Goal: Information Seeking & Learning: Learn about a topic

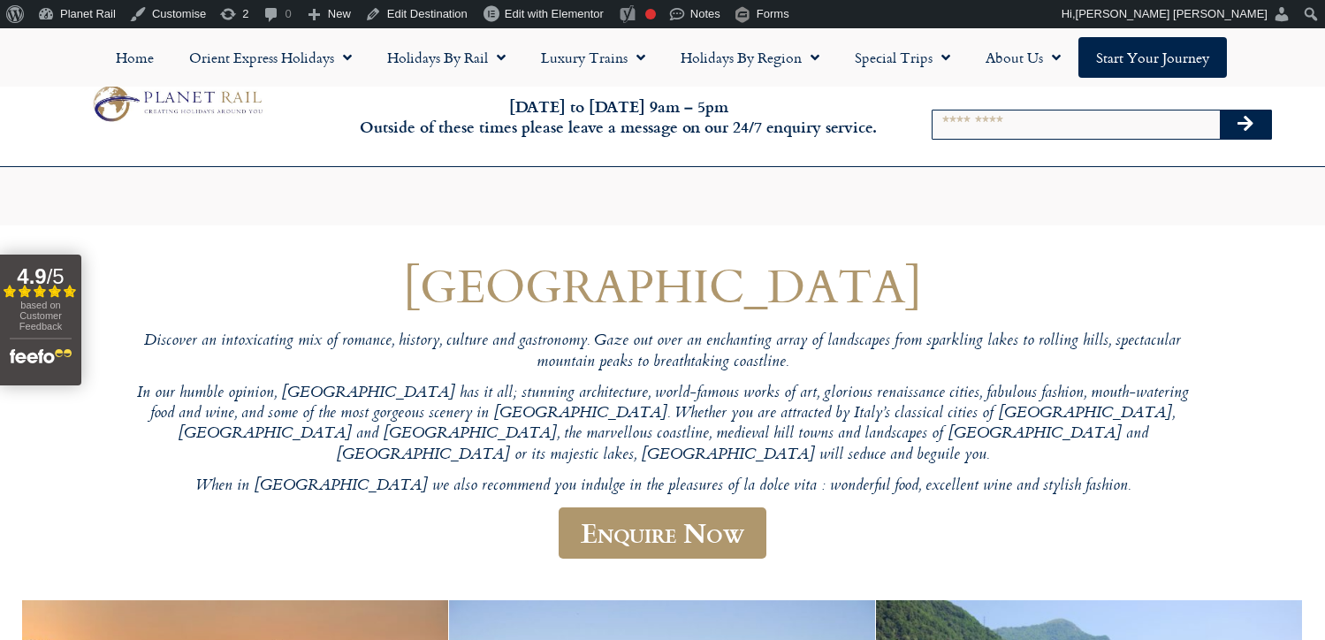
scroll to position [2918, 0]
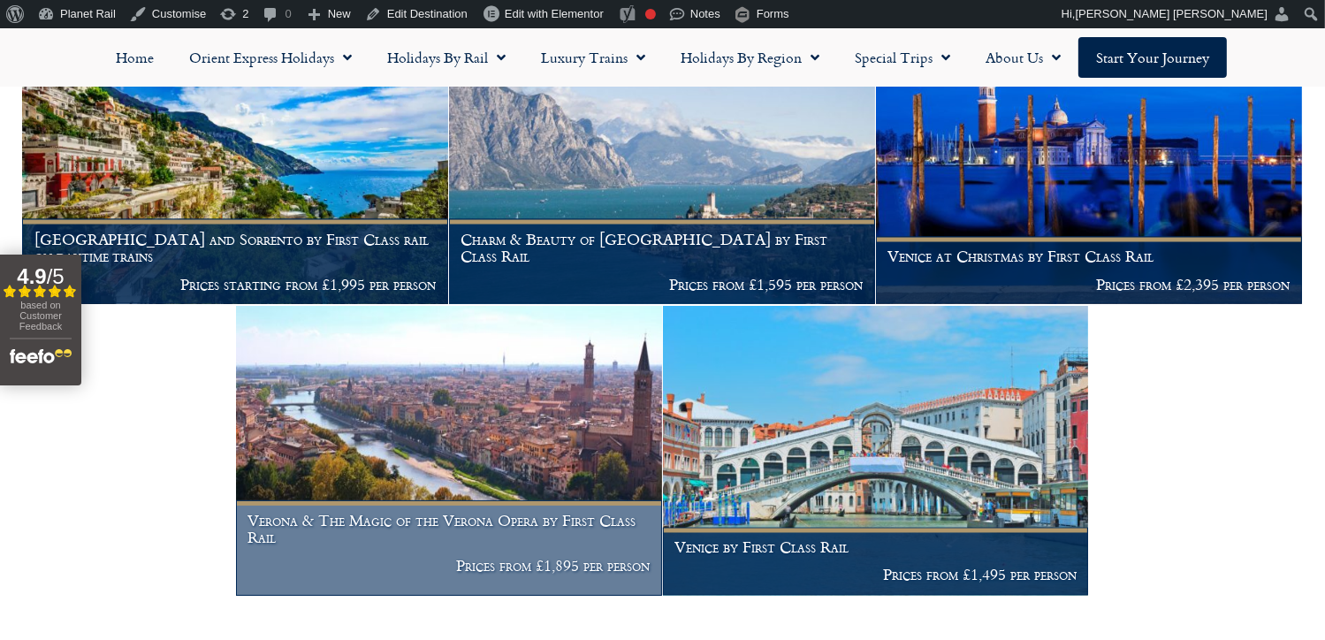
click at [427, 403] on img at bounding box center [449, 451] width 426 height 290
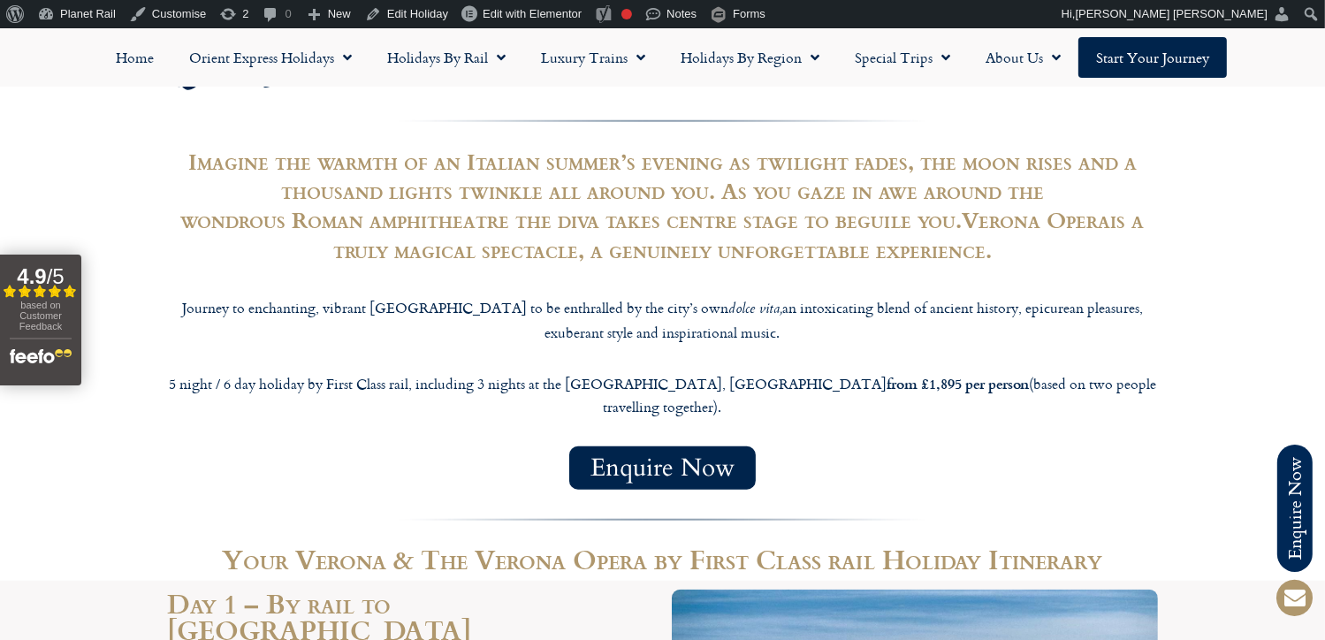
scroll to position [1397, 0]
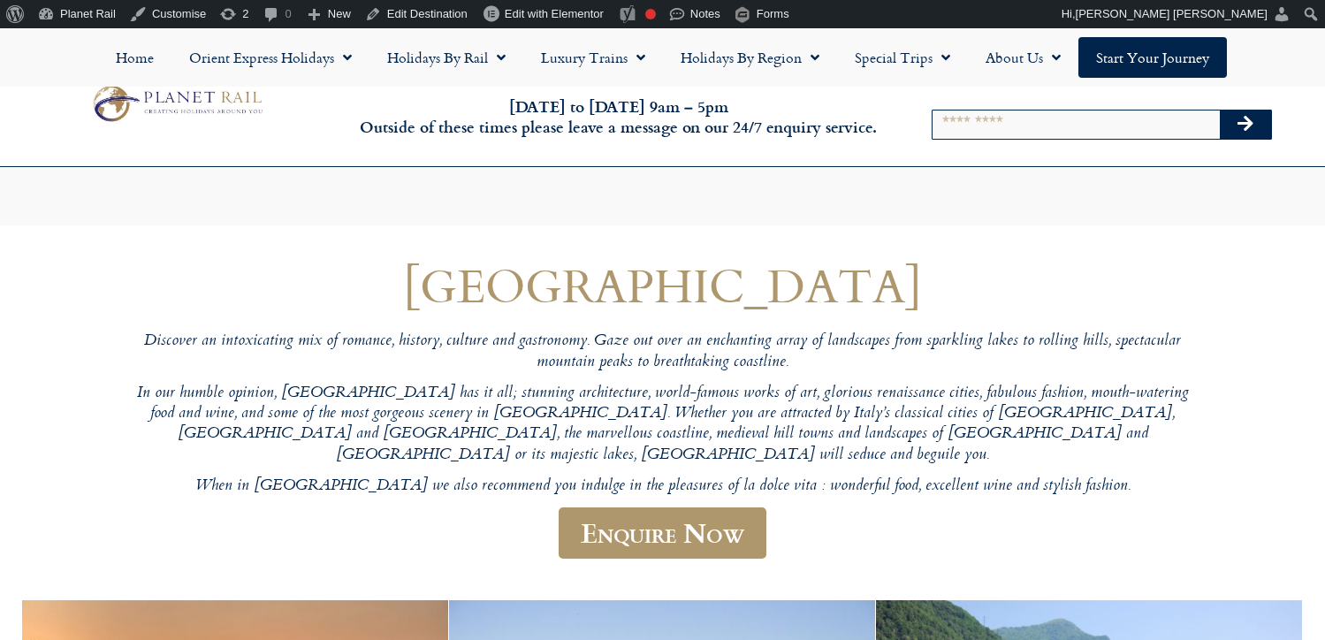
scroll to position [2959, 0]
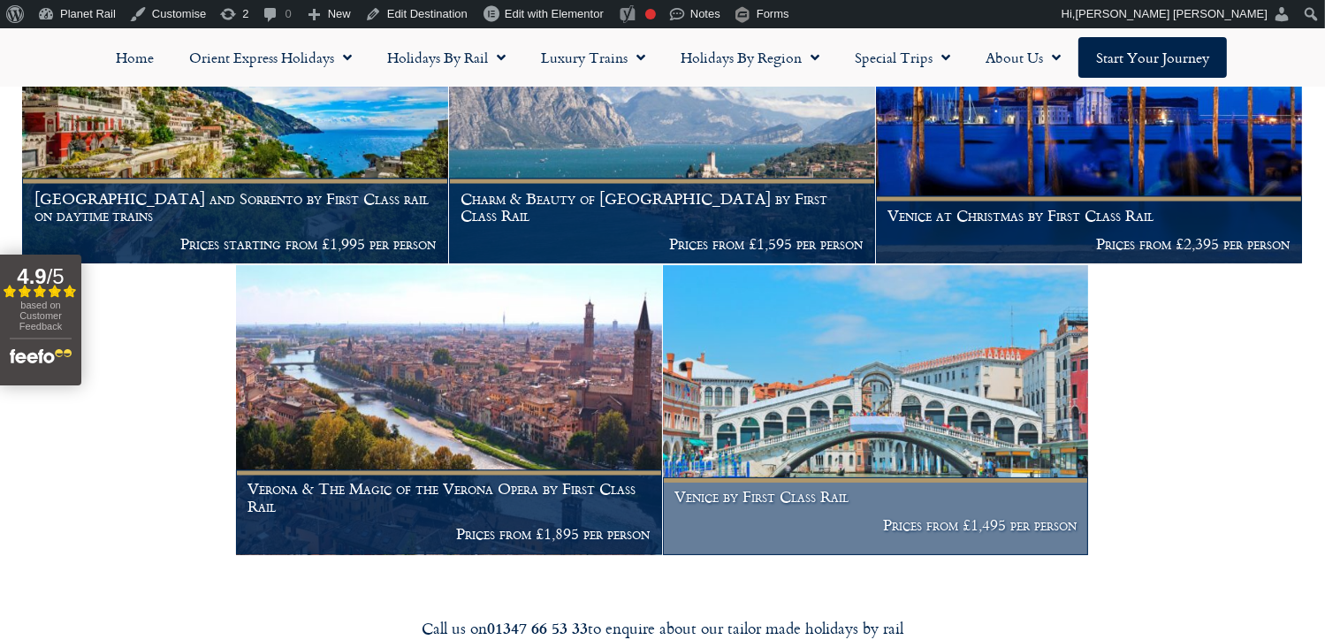
click at [852, 445] on img at bounding box center [876, 410] width 426 height 290
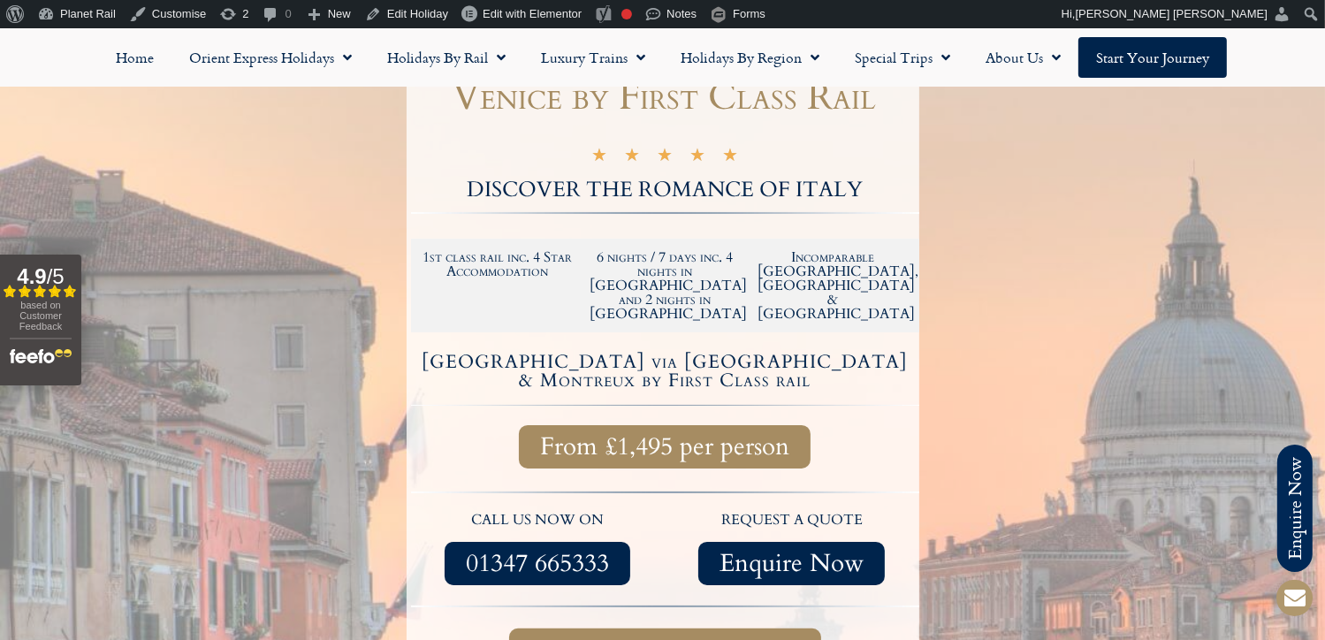
scroll to position [179, 0]
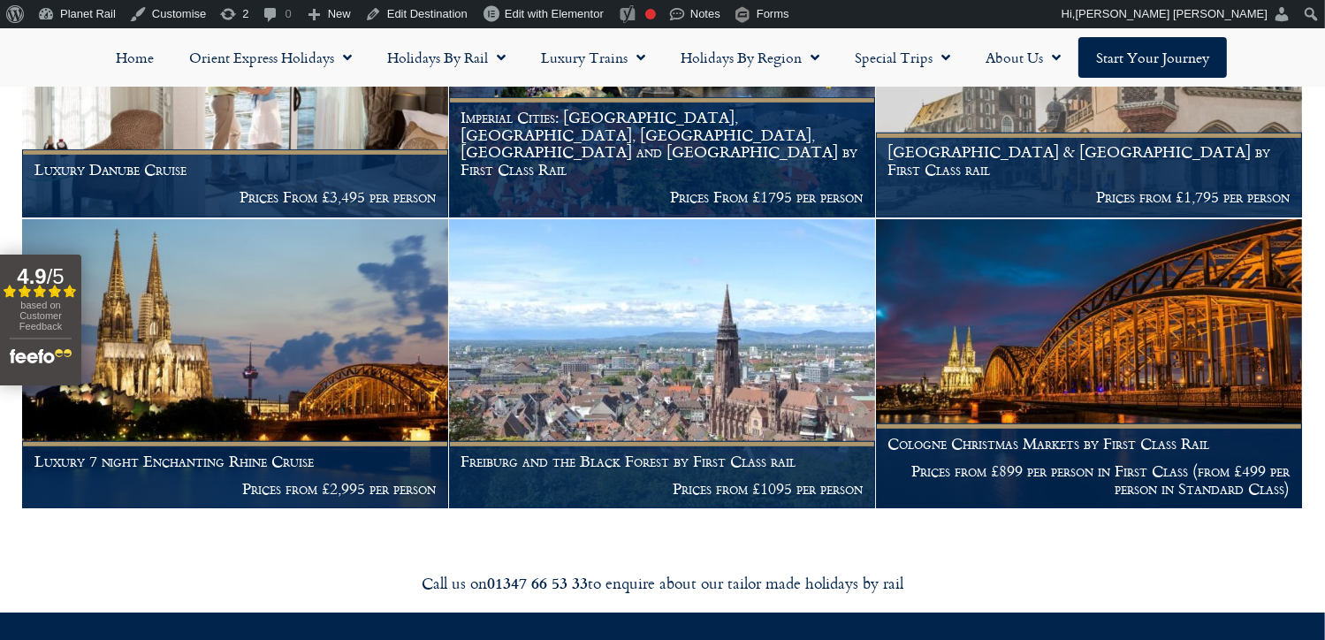
scroll to position [837, 0]
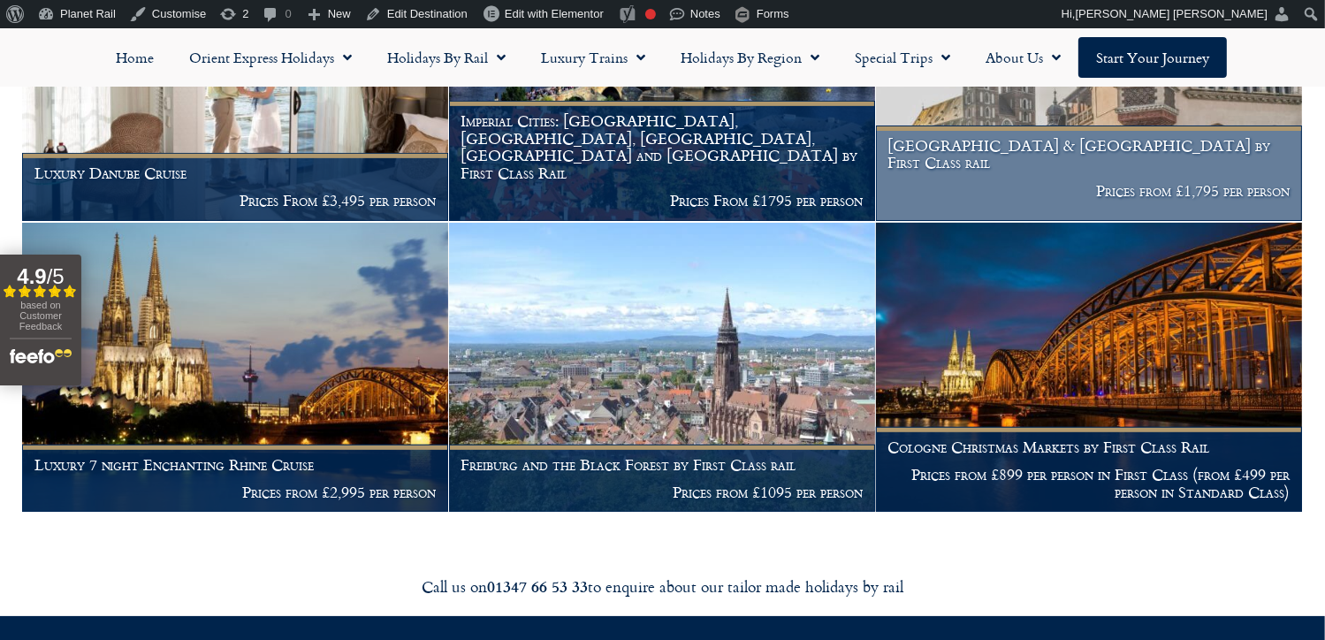
click at [1071, 167] on h1 "[GEOGRAPHIC_DATA] & [GEOGRAPHIC_DATA] by First Class rail" at bounding box center [1089, 154] width 402 height 34
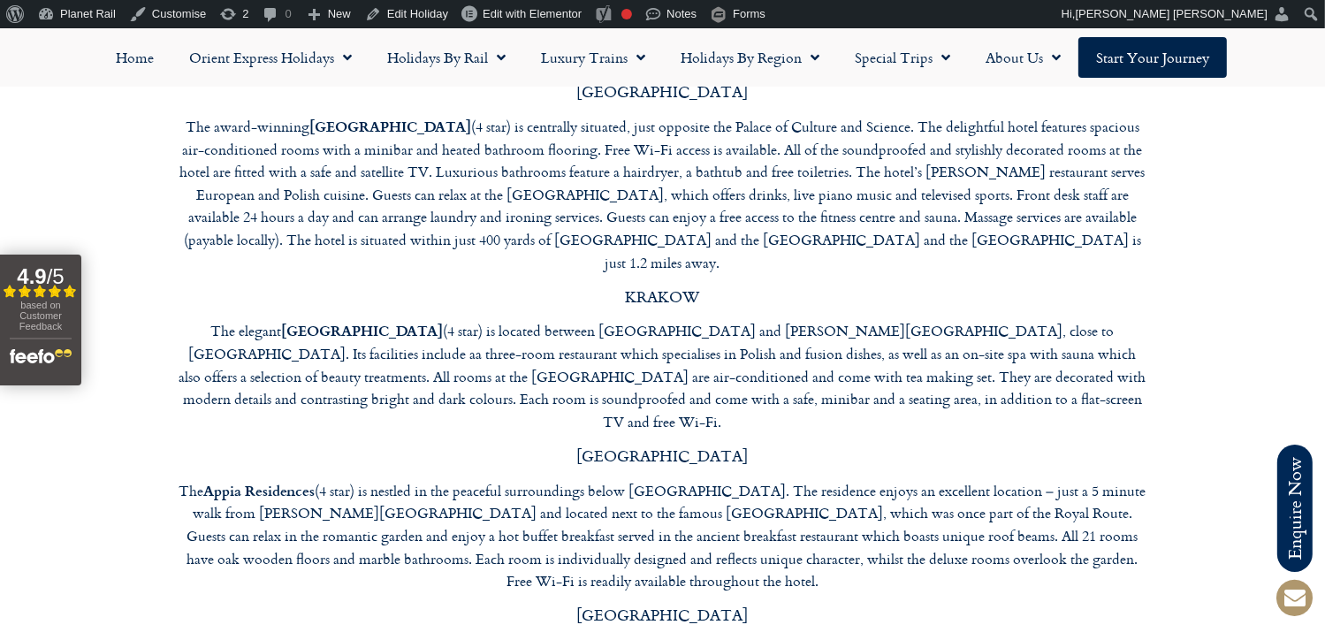
scroll to position [6372, 0]
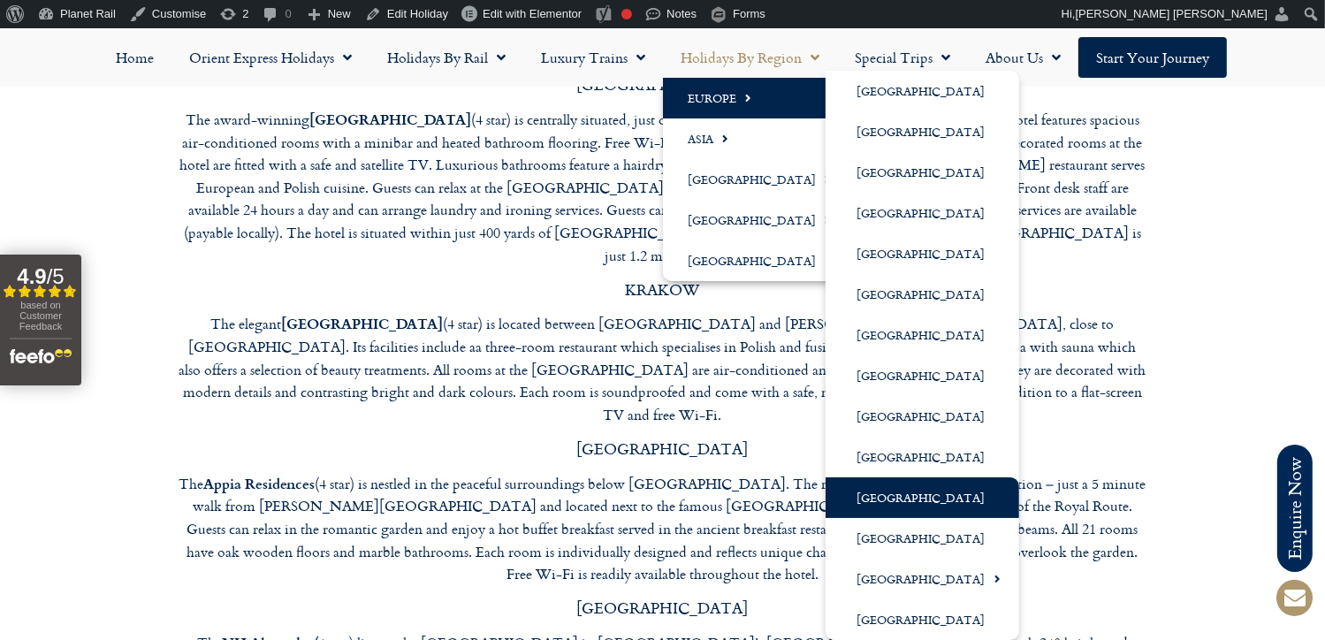
click at [898, 500] on link "[GEOGRAPHIC_DATA]" at bounding box center [923, 497] width 194 height 41
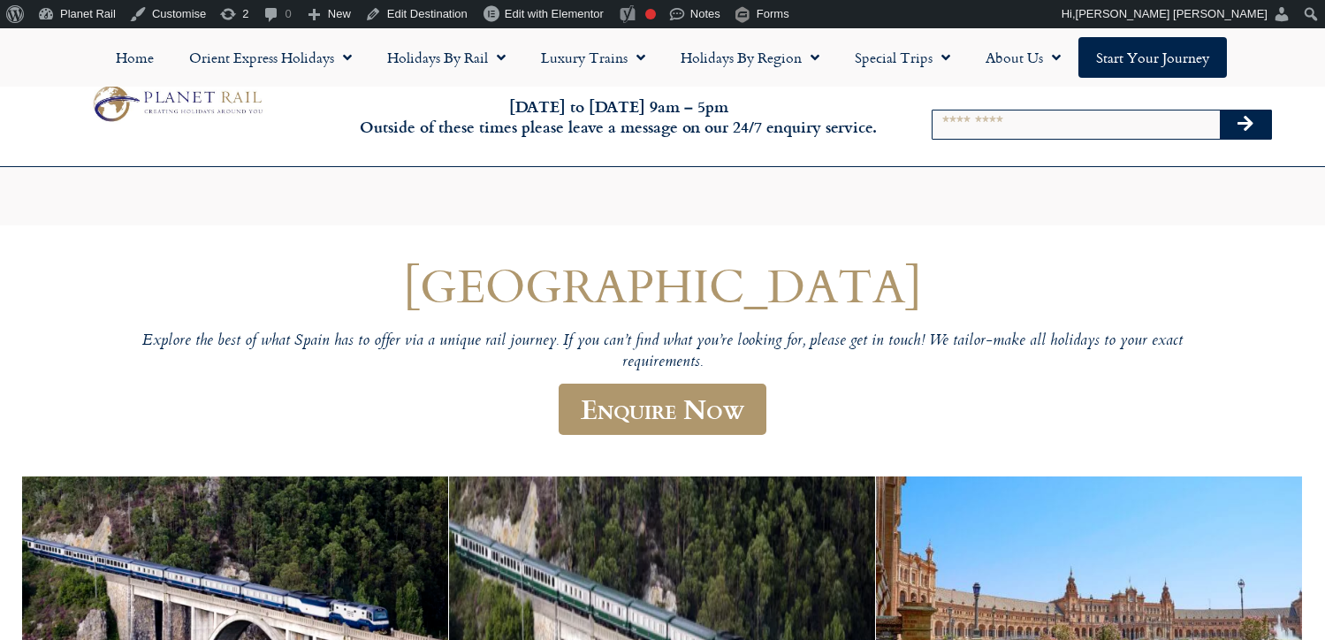
scroll to position [305, 0]
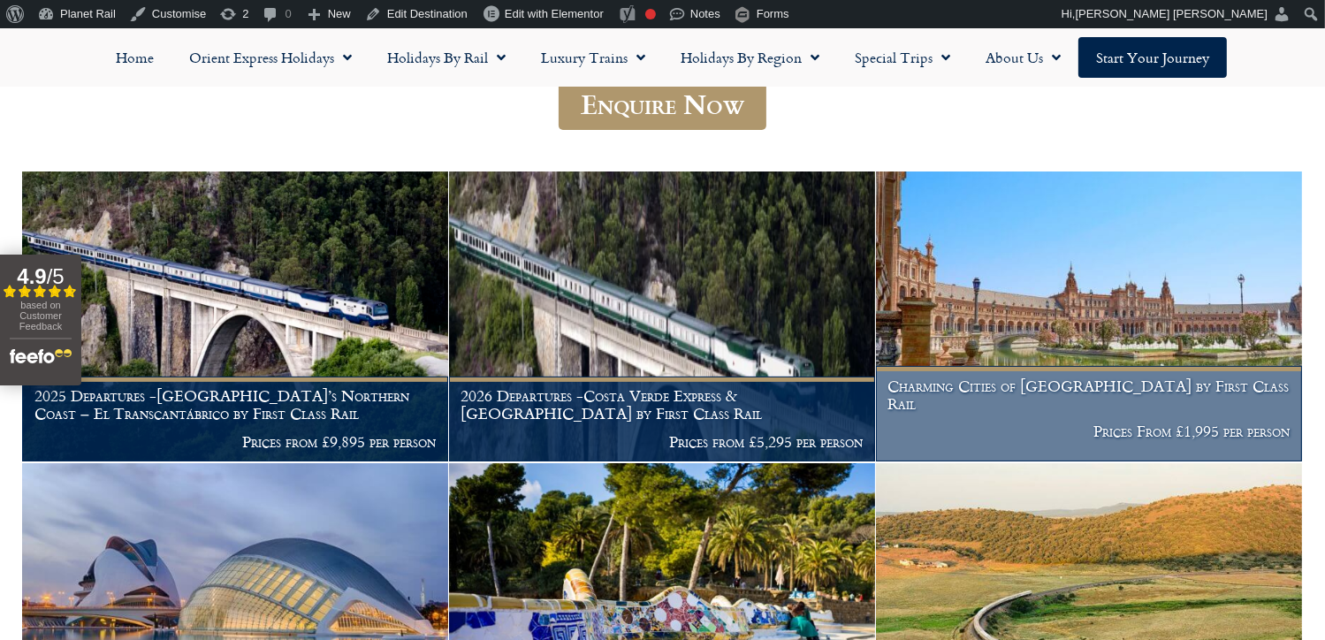
click at [1040, 334] on img at bounding box center [1089, 316] width 426 height 290
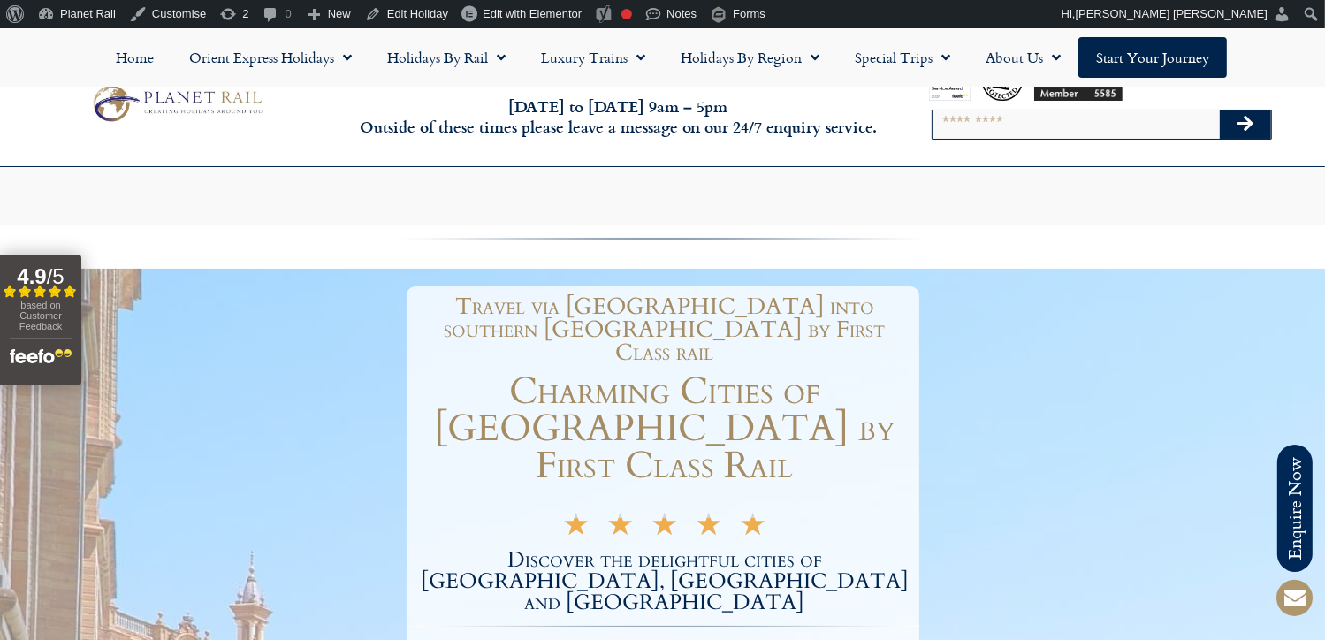
scroll to position [317, 0]
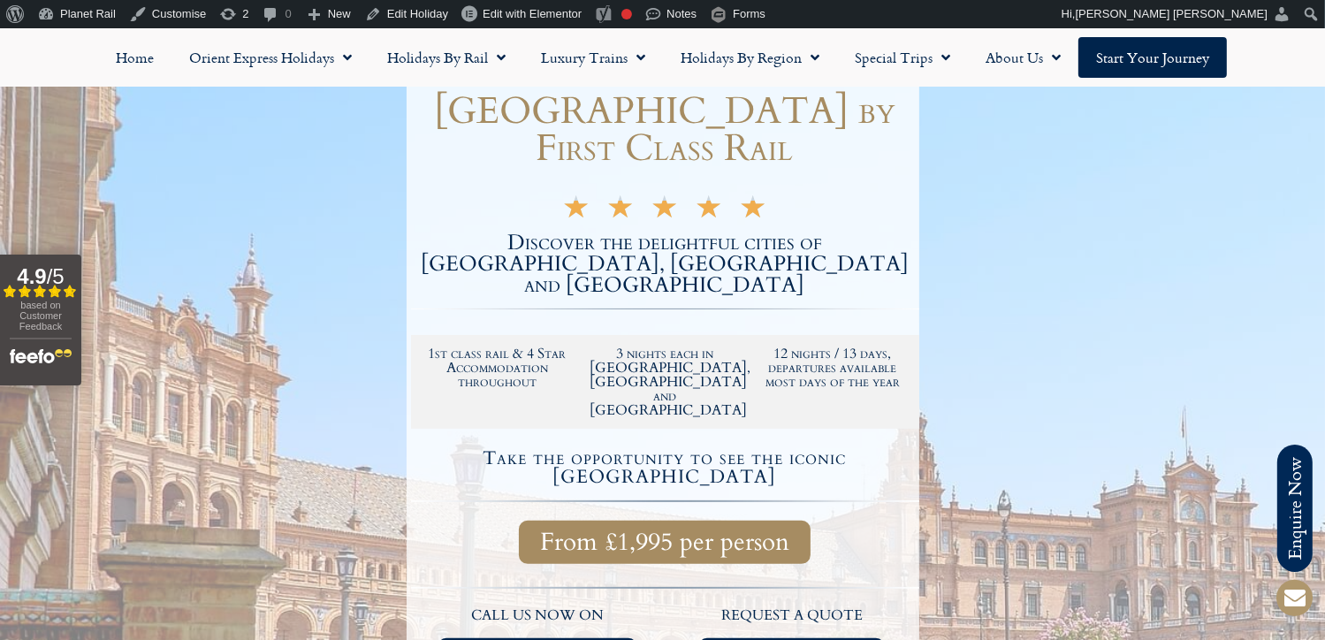
click at [1095, 347] on div at bounding box center [662, 429] width 1325 height 956
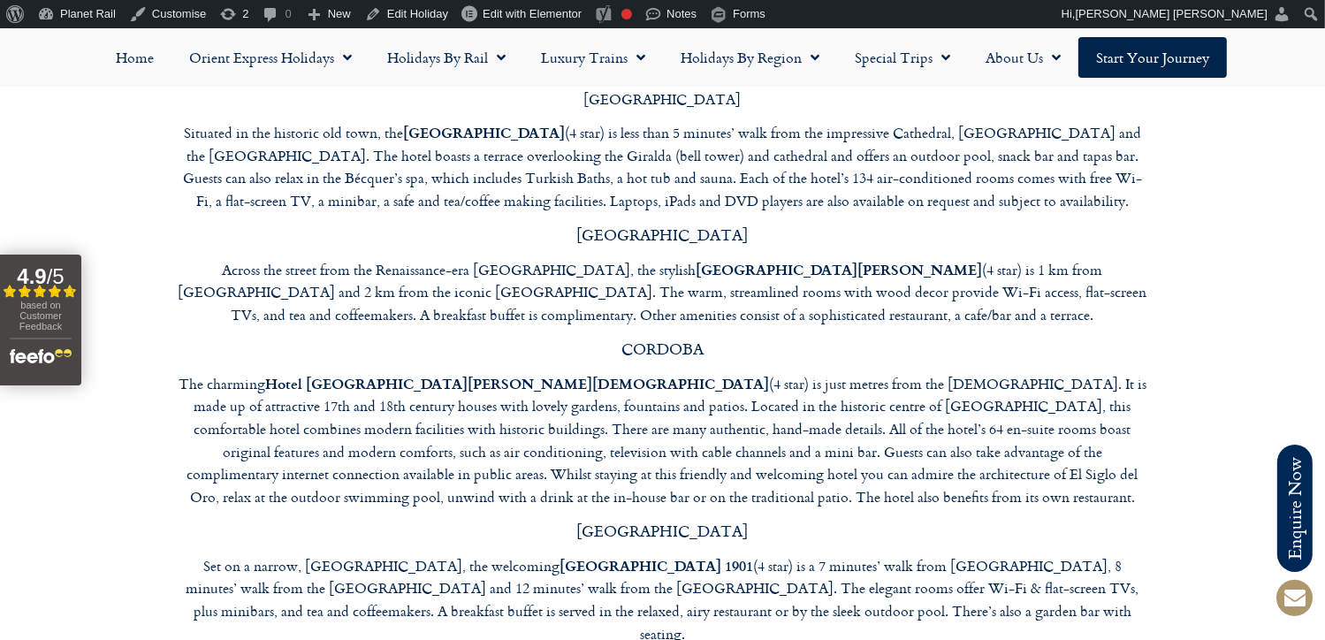
scroll to position [6715, 0]
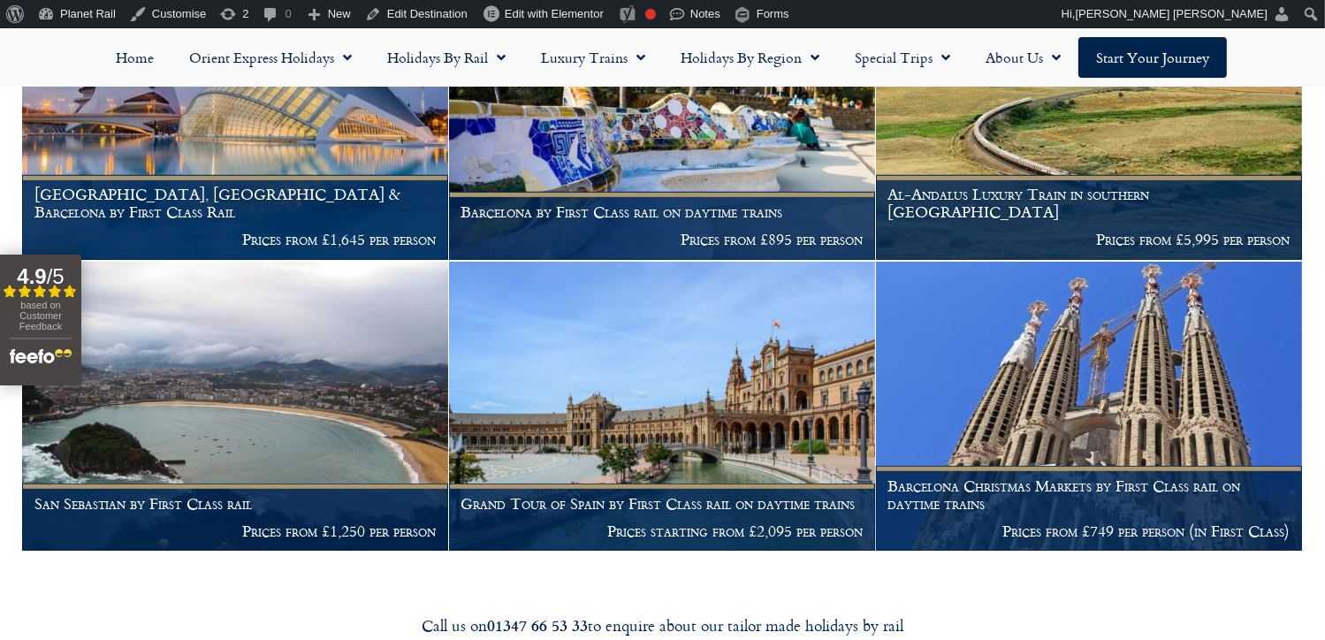
scroll to position [800, 0]
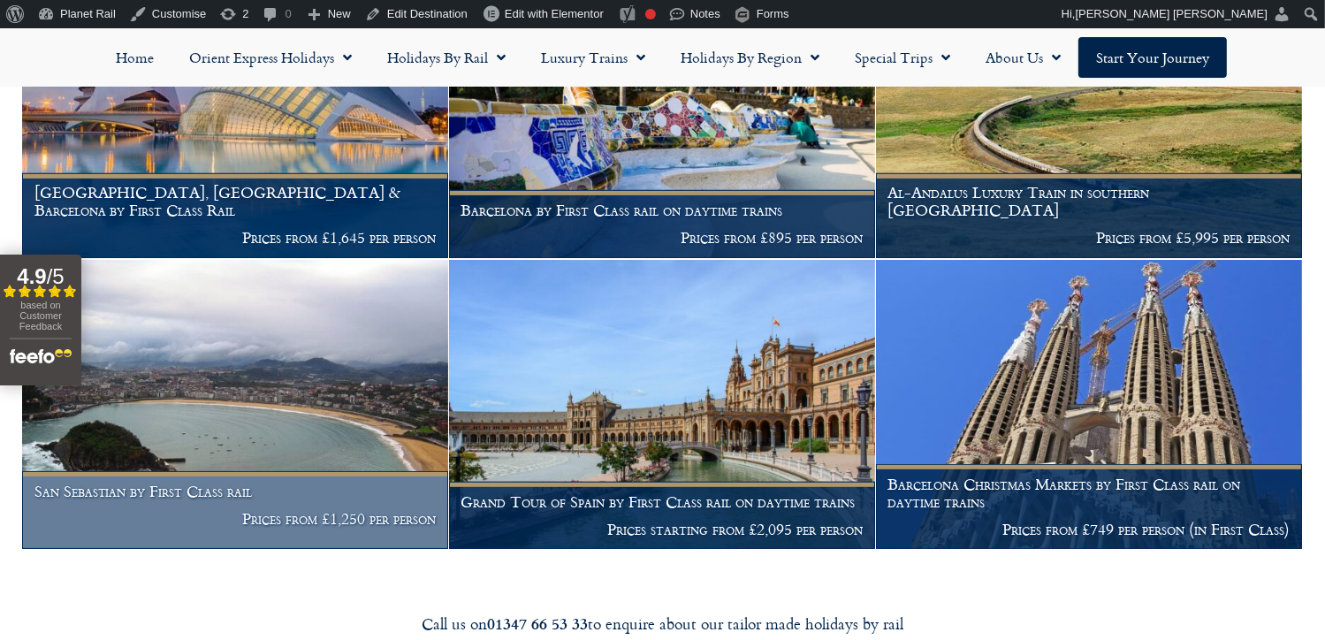
click at [246, 389] on img at bounding box center [235, 405] width 426 height 290
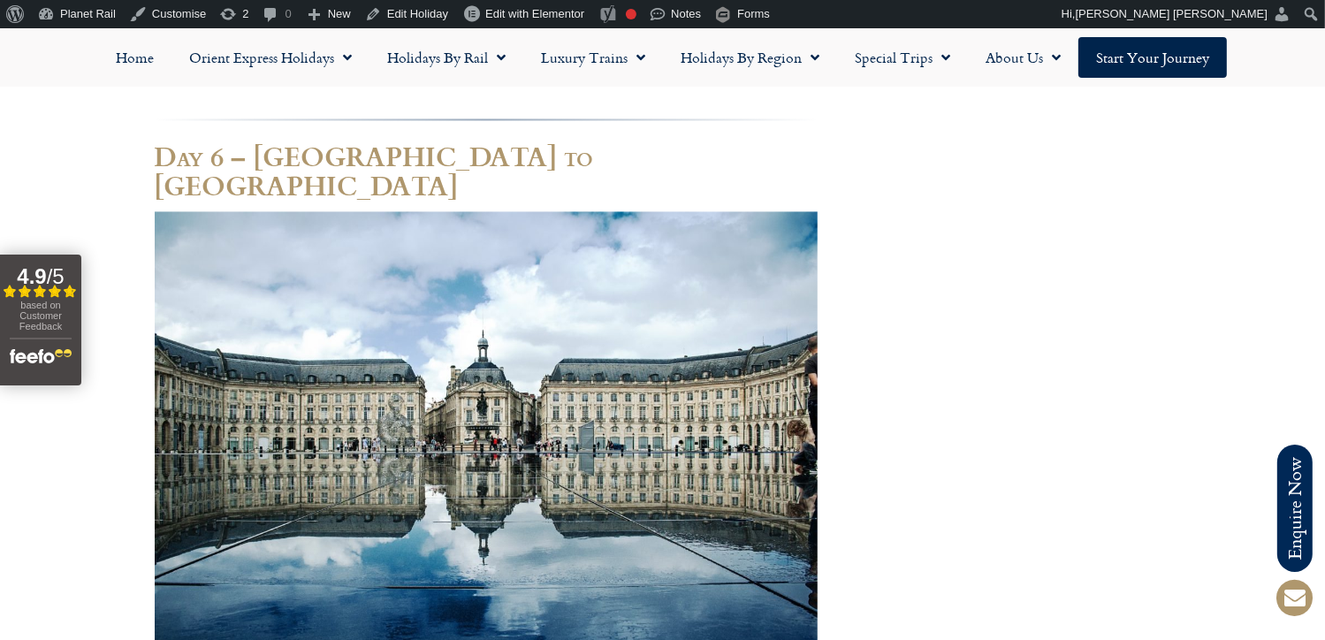
scroll to position [3438, 0]
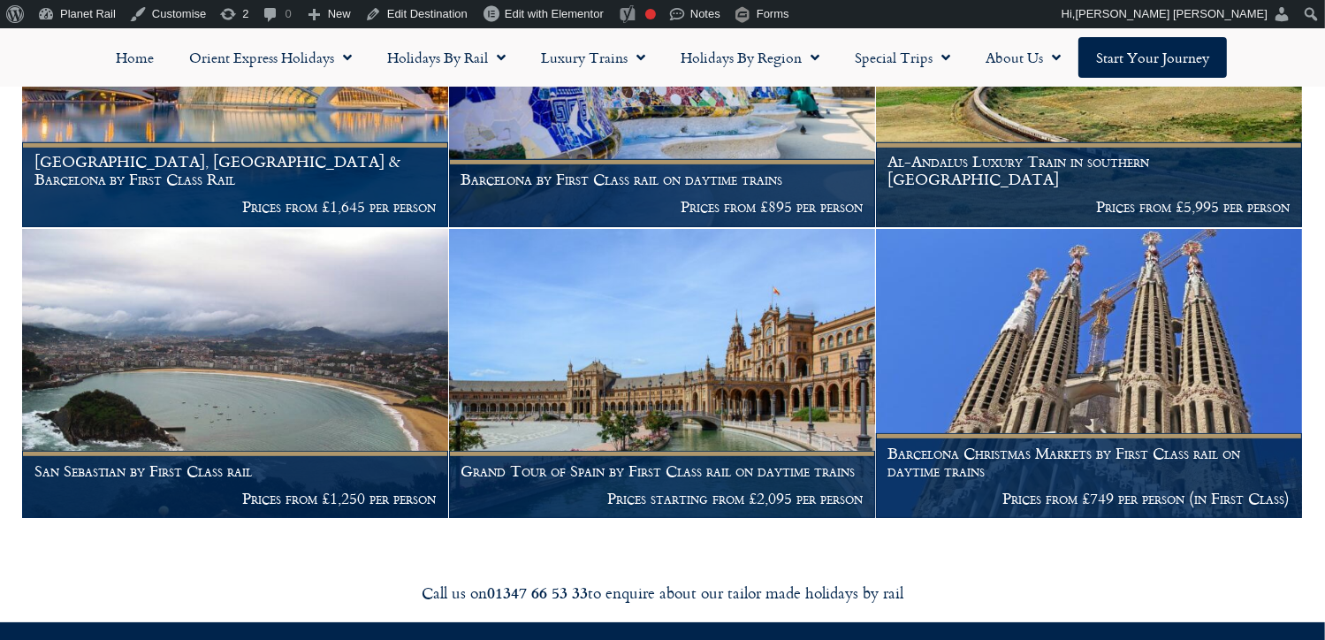
scroll to position [841, 0]
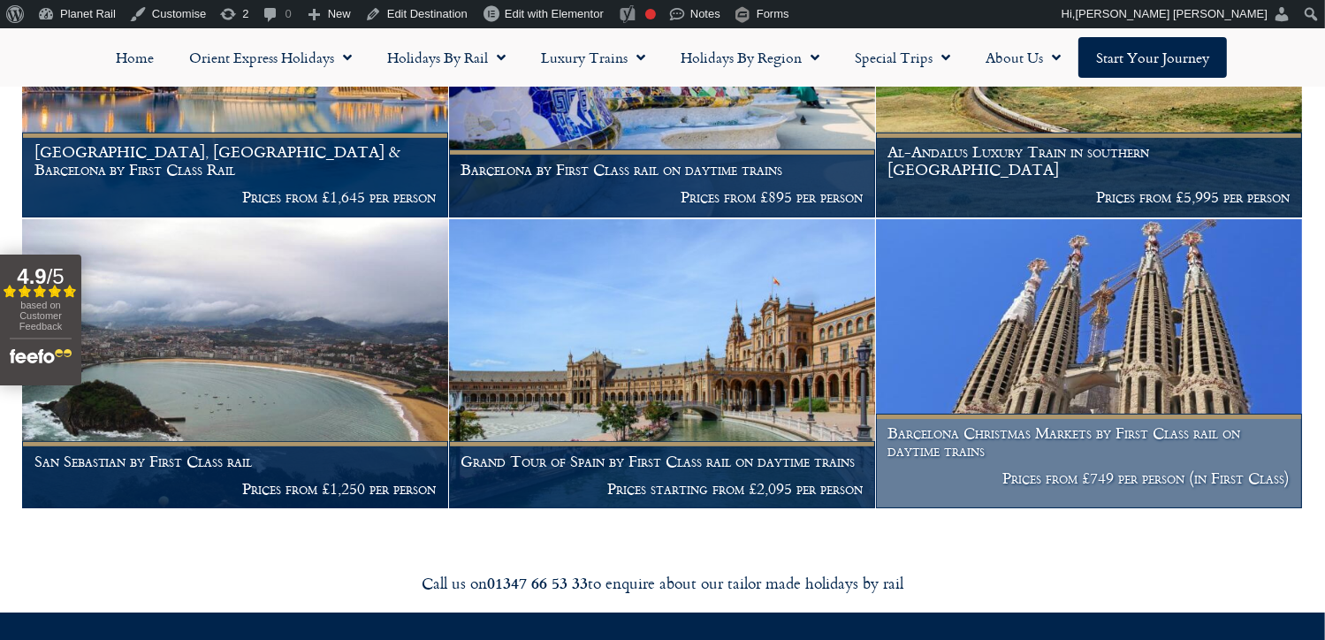
click at [1158, 342] on img at bounding box center [1089, 364] width 426 height 290
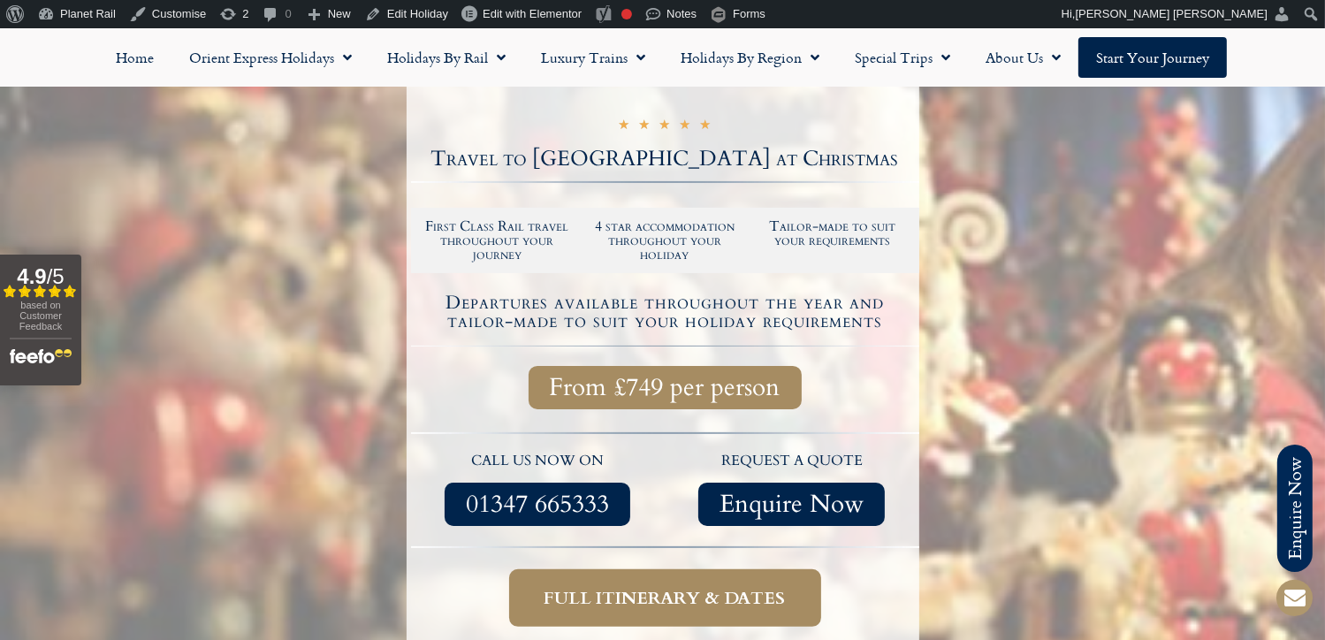
scroll to position [152, 0]
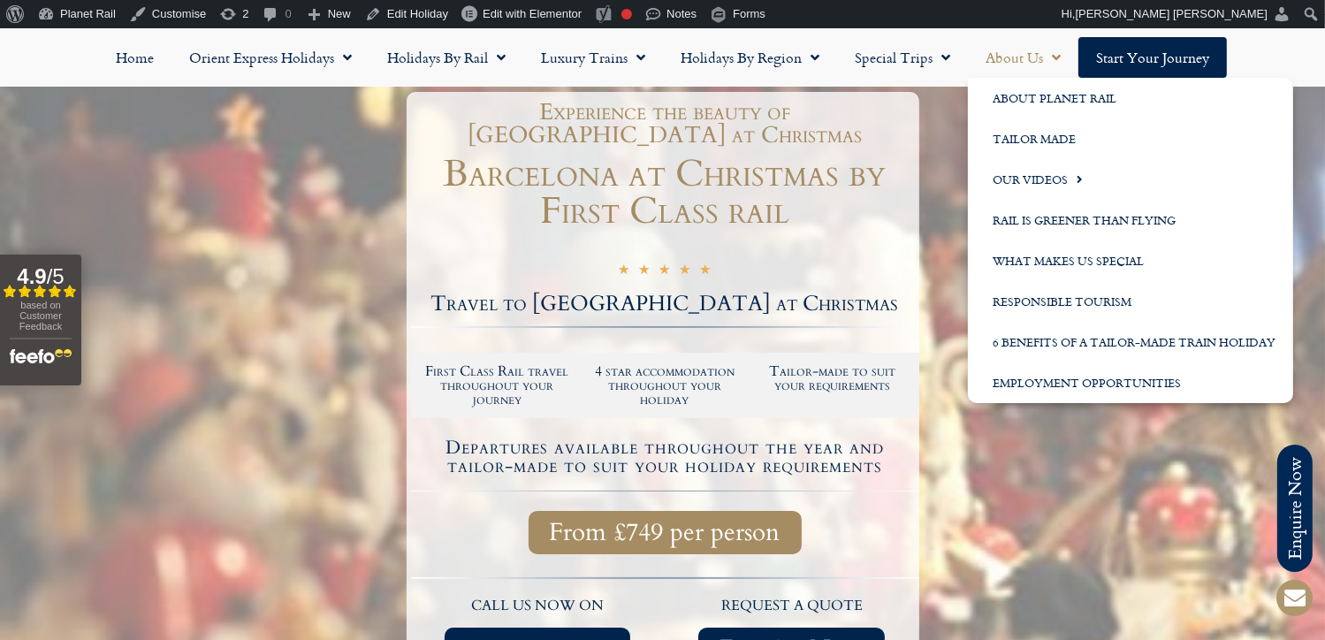
click at [1010, 52] on link "About Us" at bounding box center [1023, 57] width 111 height 41
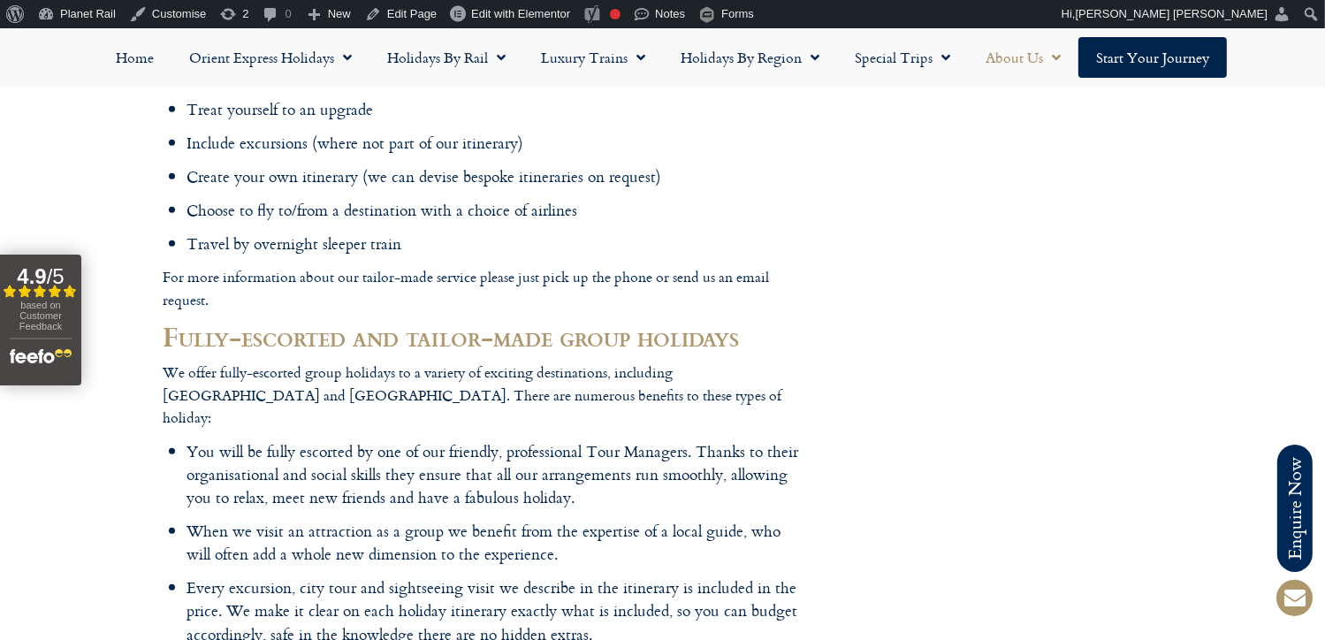
scroll to position [1634, 0]
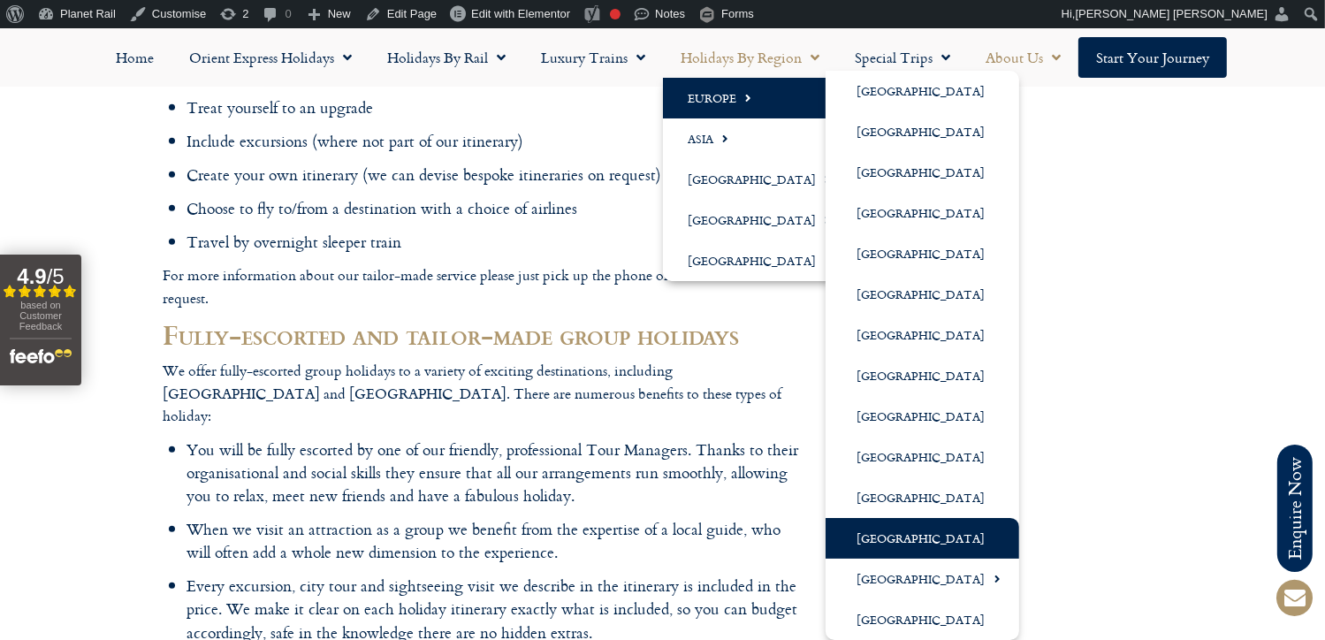
click at [891, 536] on link "[GEOGRAPHIC_DATA]" at bounding box center [923, 538] width 194 height 41
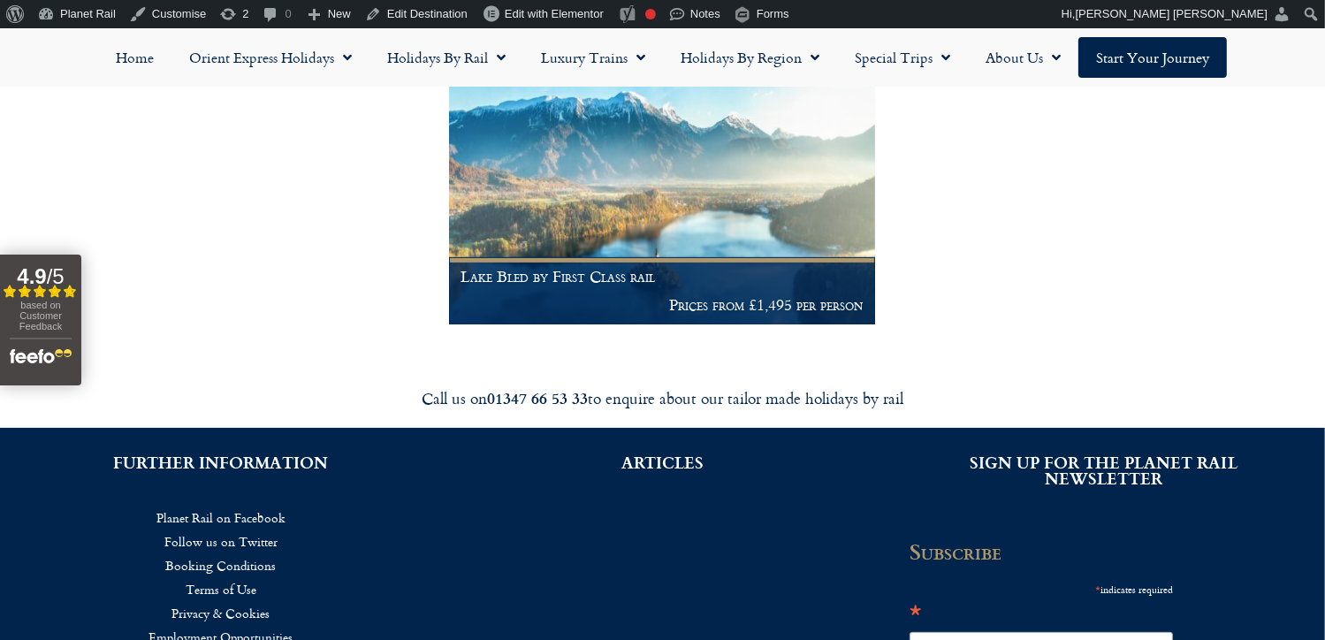
scroll to position [444, 0]
